Goal: Information Seeking & Learning: Learn about a topic

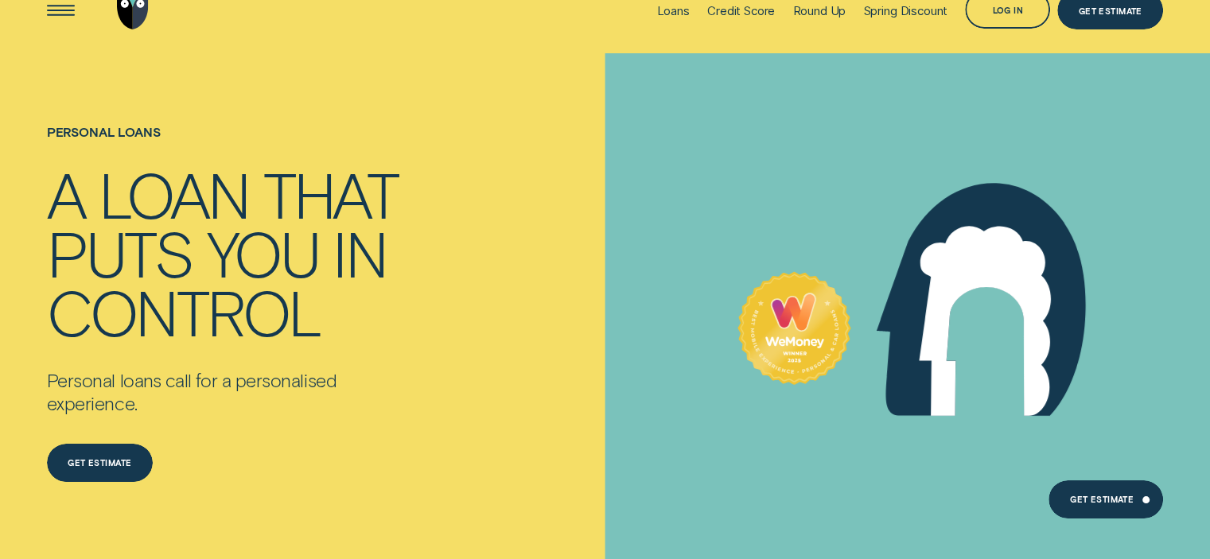
scroll to position [106, 0]
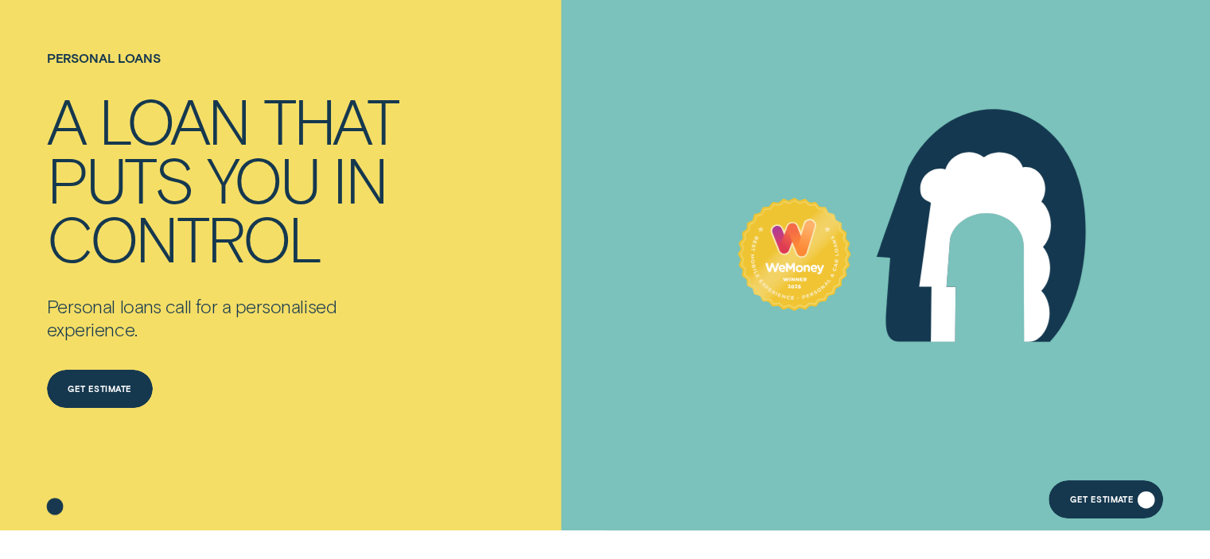
click at [1105, 493] on div "Get Estimate" at bounding box center [1106, 500] width 115 height 38
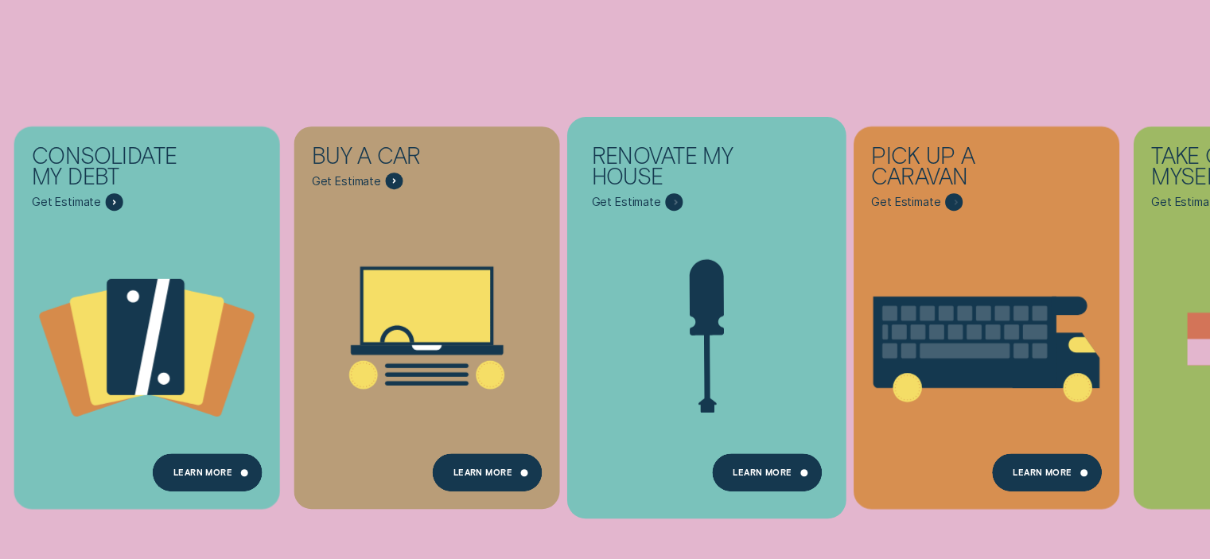
scroll to position [212, 0]
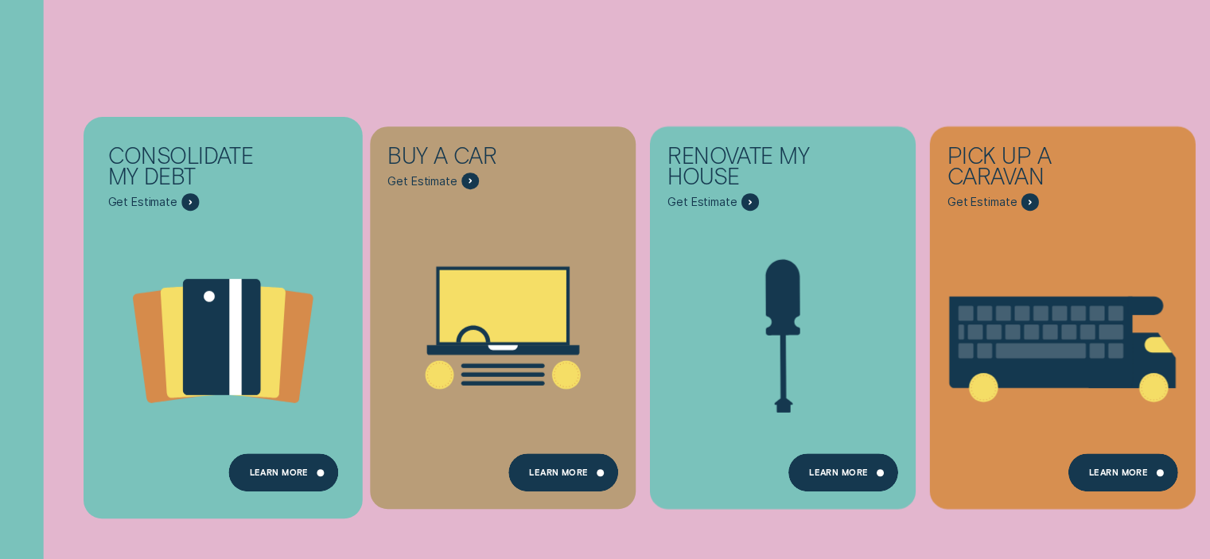
click at [245, 318] on icon "Consolidate my debt - Learn more" at bounding box center [221, 337] width 77 height 116
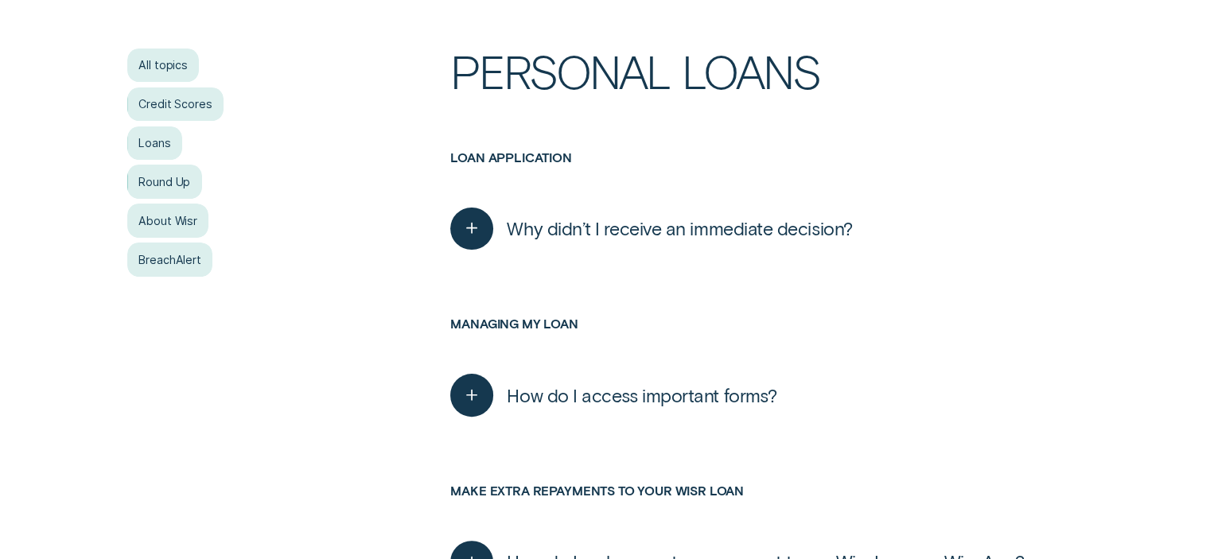
scroll to position [318, 0]
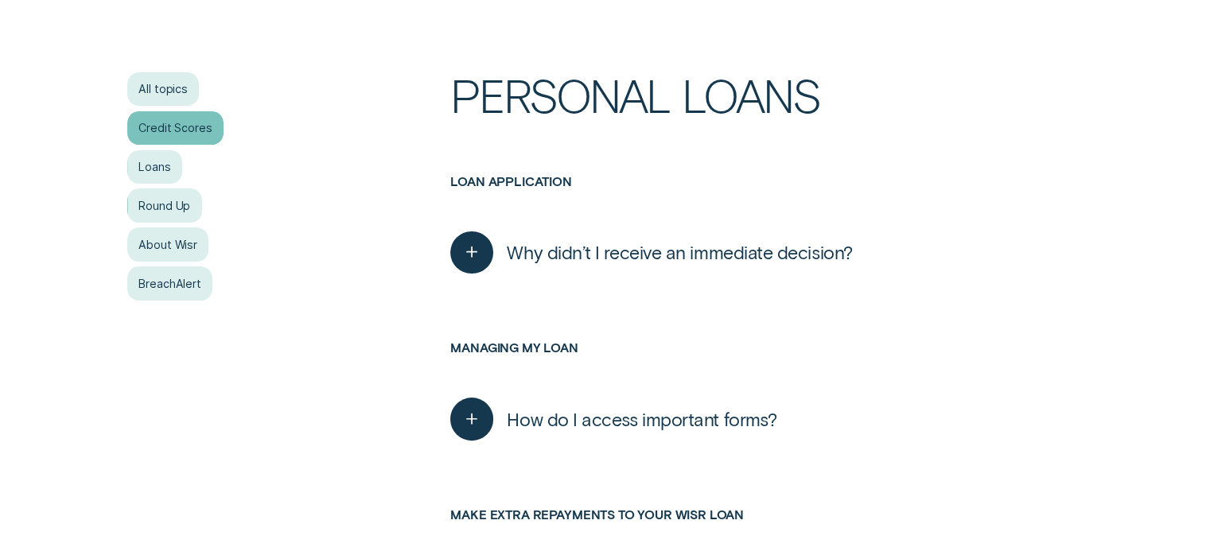
click at [151, 122] on div "Credit Scores" at bounding box center [175, 128] width 96 height 34
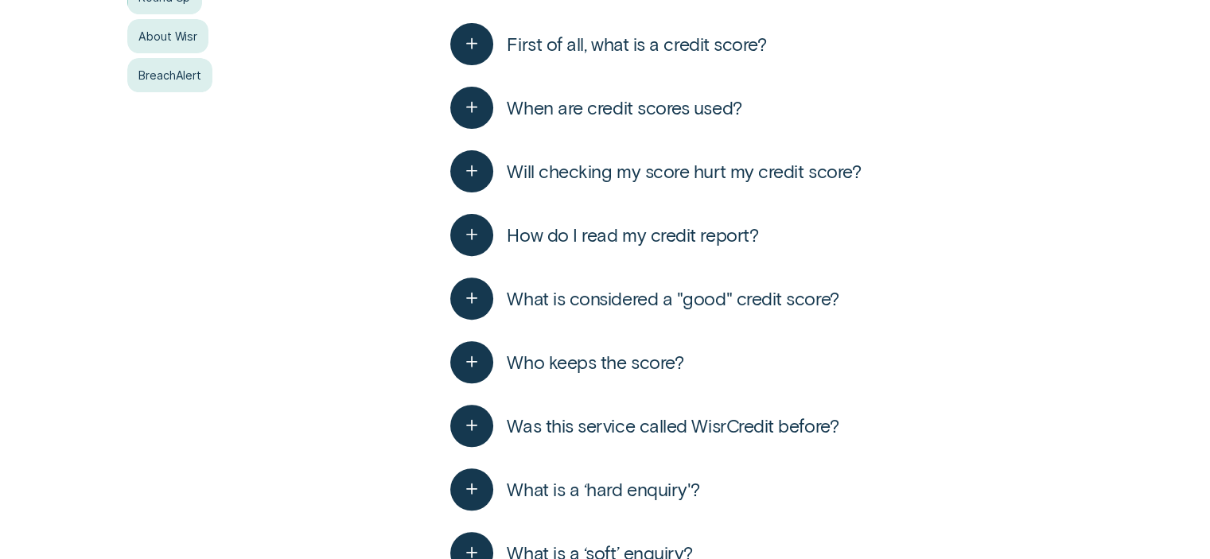
scroll to position [530, 0]
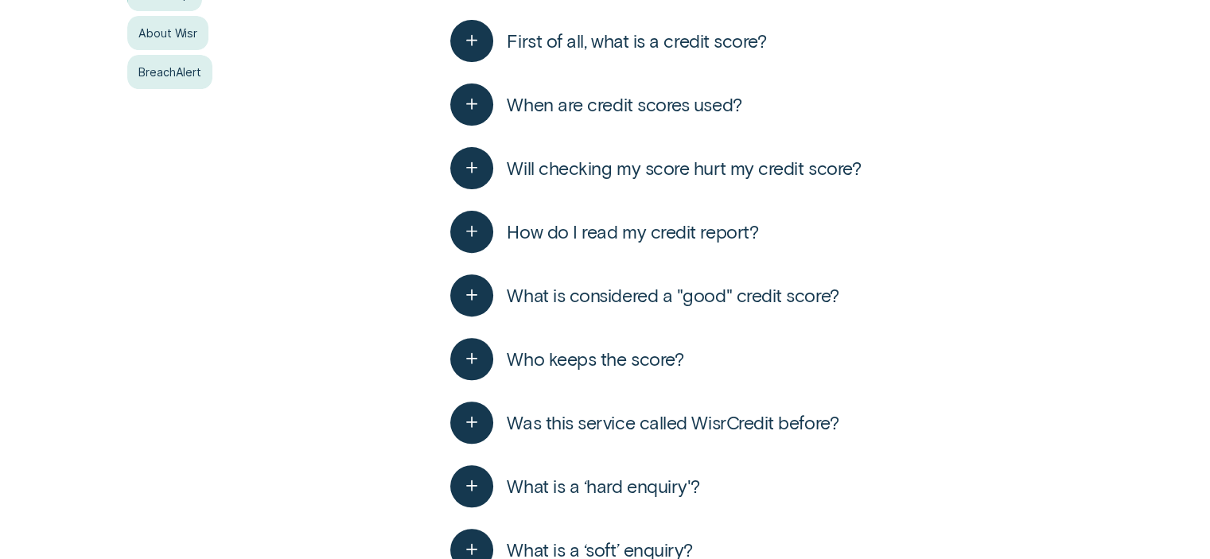
click at [578, 171] on span "Will checking my score hurt my credit score?" at bounding box center [684, 168] width 354 height 23
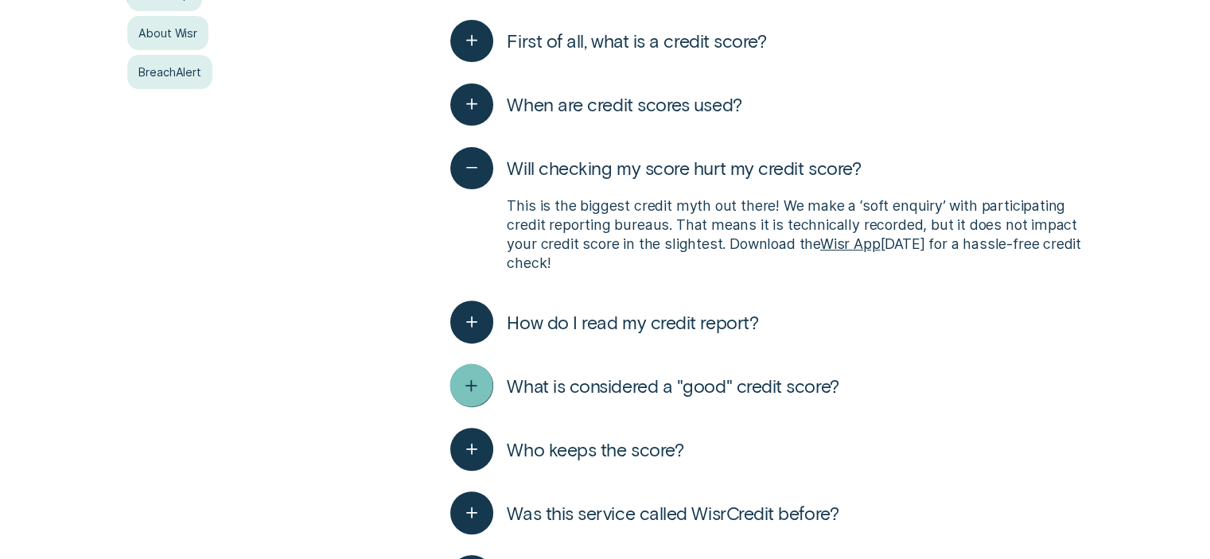
click at [481, 377] on icon "button" at bounding box center [471, 386] width 21 height 25
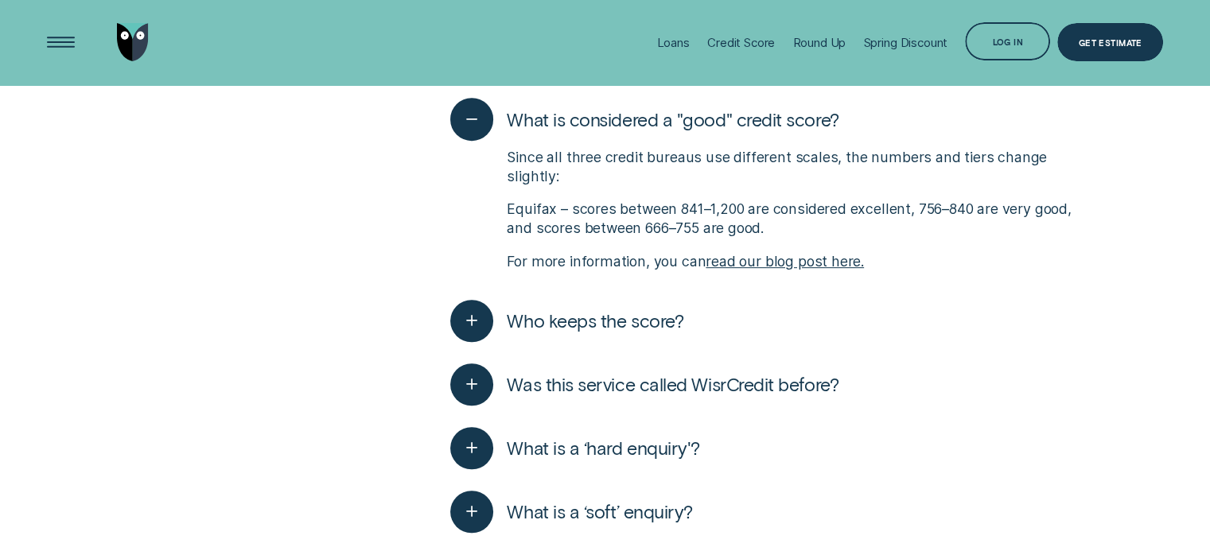
scroll to position [742, 0]
